Goal: Transaction & Acquisition: Purchase product/service

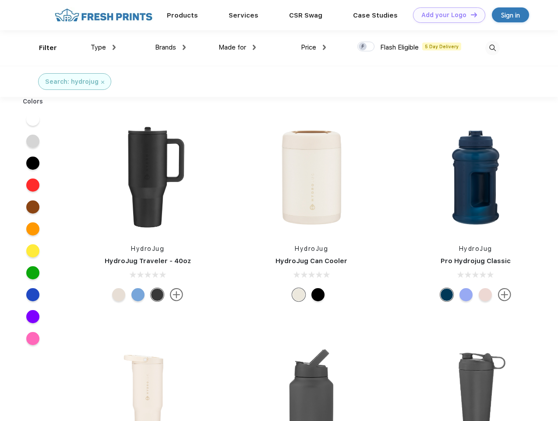
click at [446, 15] on link "Add your Logo Design Tool" at bounding box center [449, 14] width 72 height 15
click at [0, 0] on div "Design Tool" at bounding box center [0, 0] width 0 height 0
click at [470, 14] on link "Add your Logo Design Tool" at bounding box center [449, 14] width 72 height 15
click at [42, 48] on div "Filter" at bounding box center [48, 48] width 18 height 10
click at [103, 47] on span "Type" at bounding box center [98, 47] width 15 height 8
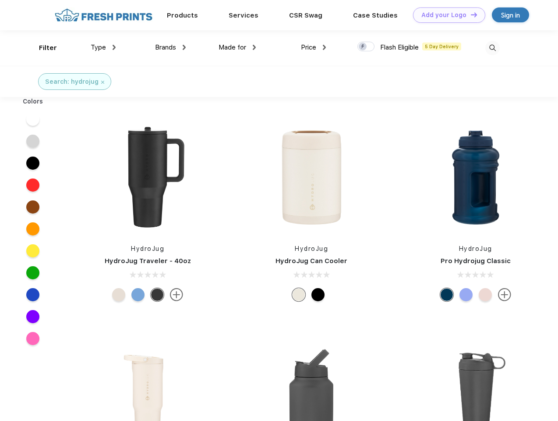
click at [170, 47] on span "Brands" at bounding box center [165, 47] width 21 height 8
click at [237, 47] on span "Made for" at bounding box center [233, 47] width 28 height 8
click at [314, 47] on span "Price" at bounding box center [308, 47] width 15 height 8
click at [366, 47] on div at bounding box center [365, 47] width 17 height 10
click at [363, 47] on input "checkbox" at bounding box center [360, 44] width 6 height 6
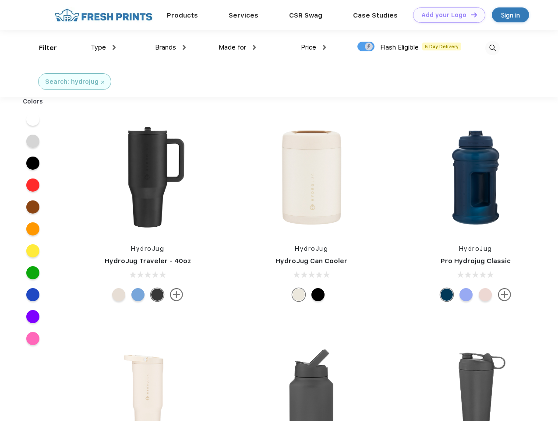
click at [492, 48] on img at bounding box center [492, 48] width 14 height 14
